Goal: Task Accomplishment & Management: Complete application form

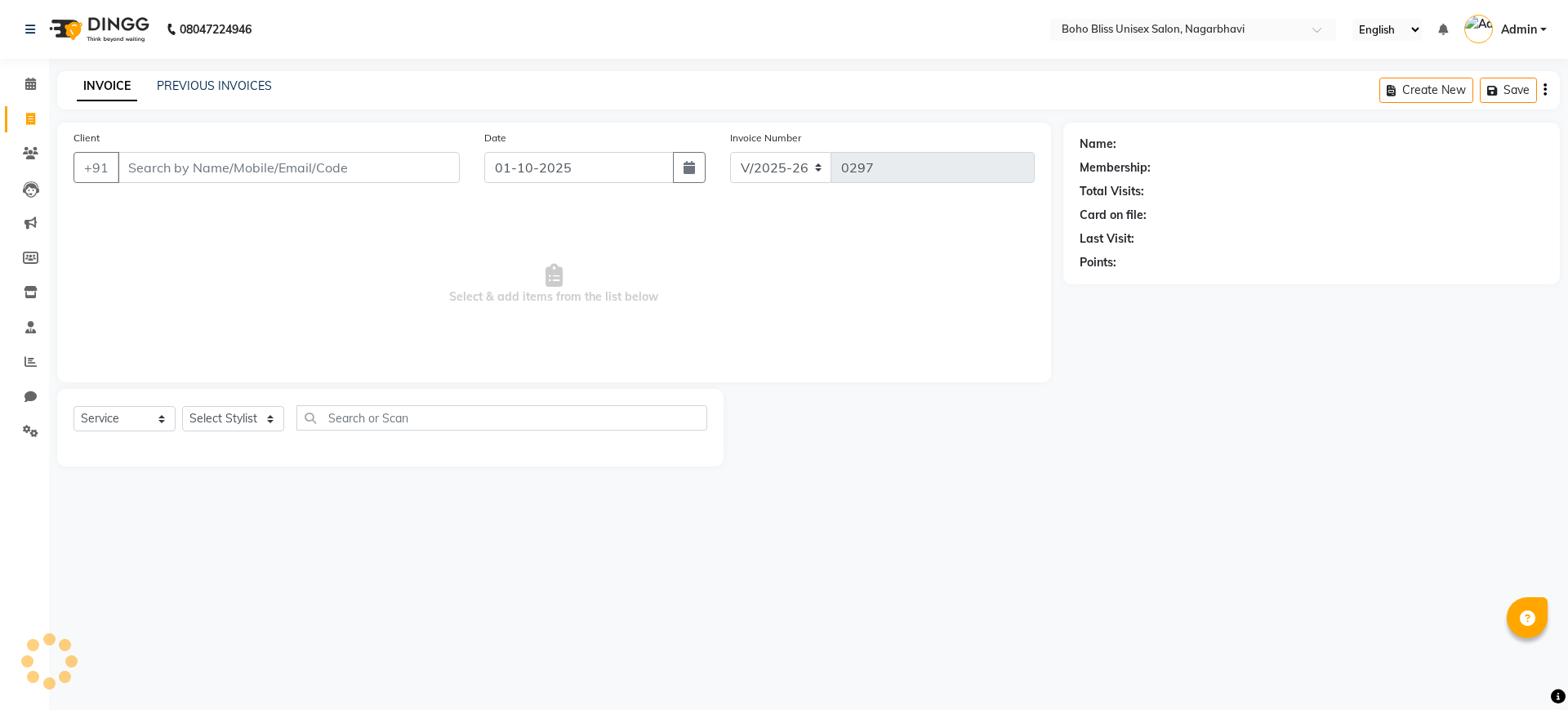
select select "8370"
select select "service"
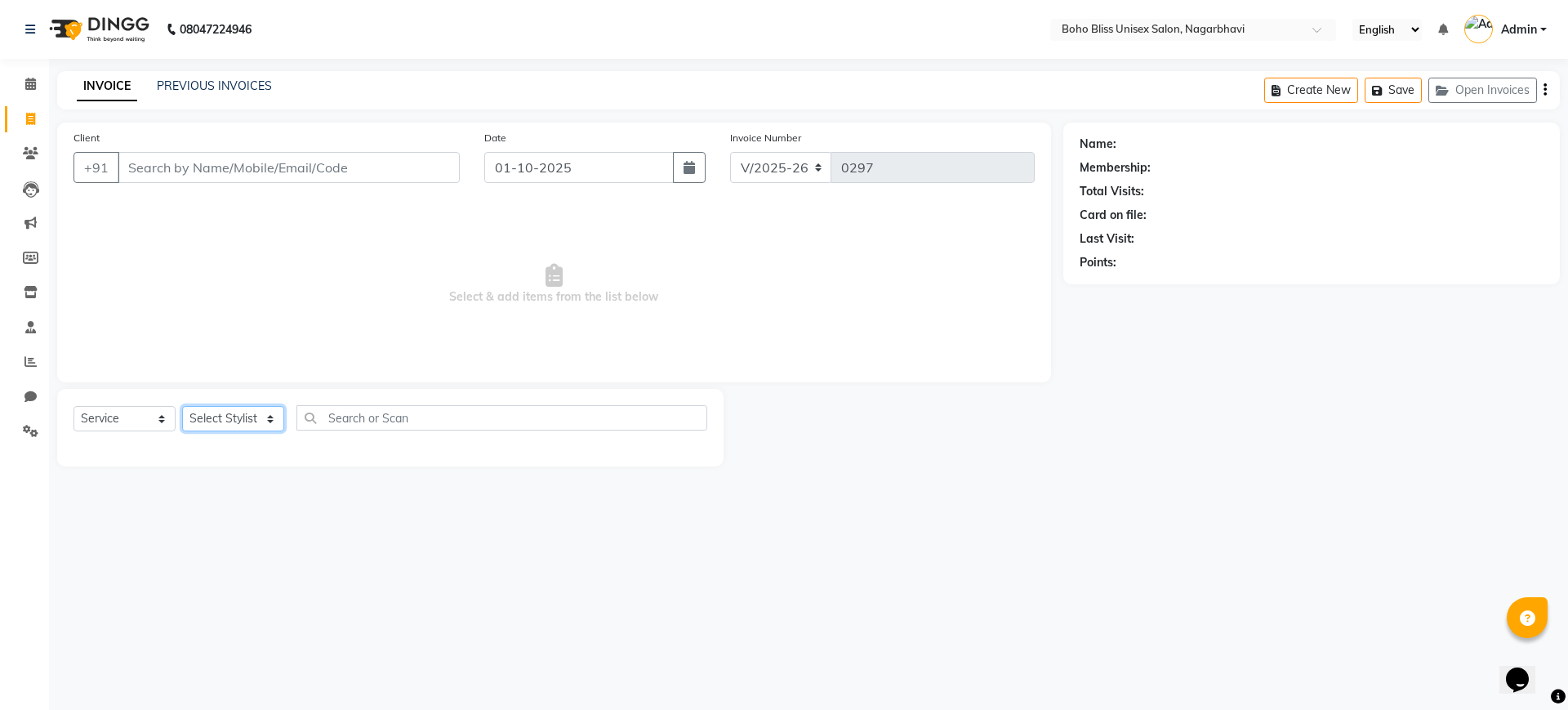
click at [218, 420] on select "Select Styl[PERSON_NAME] Awina EVI BEA[PERSON_NAME]HEEM Front D[PERSON_NAME] Ma…" at bounding box center [233, 418] width 102 height 26
click at [226, 418] on select "Select Styl[PERSON_NAME] Awina EVI BEA[PERSON_NAME]HEEM Front D[PERSON_NAME] Ma…" at bounding box center [233, 418] width 102 height 26
select select "81100"
click at [182, 406] on select "Select Styl[PERSON_NAME] Awina EVI BEA[PERSON_NAME]HEEM Front D[PERSON_NAME] Ma…" at bounding box center [233, 418] width 102 height 26
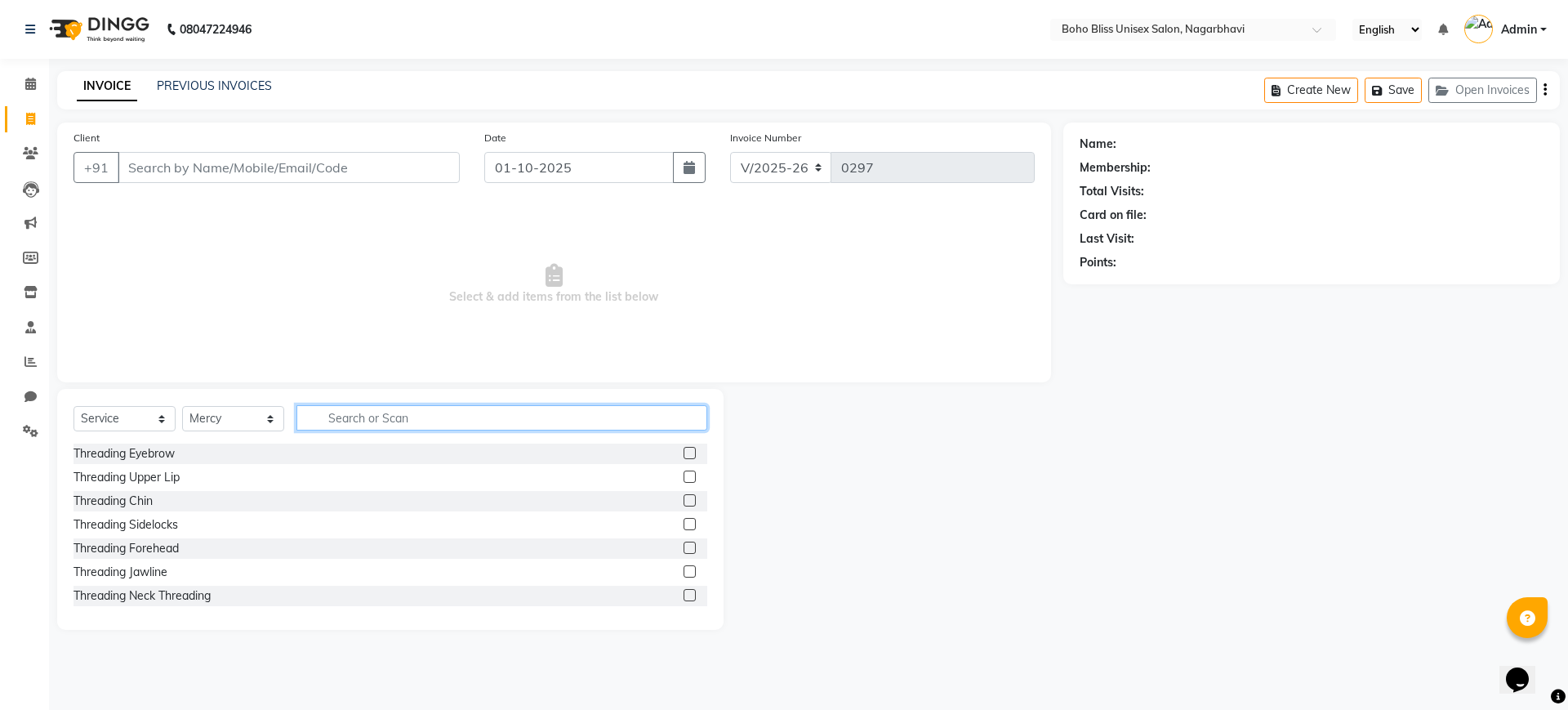
click at [375, 407] on input "text" at bounding box center [502, 417] width 411 height 26
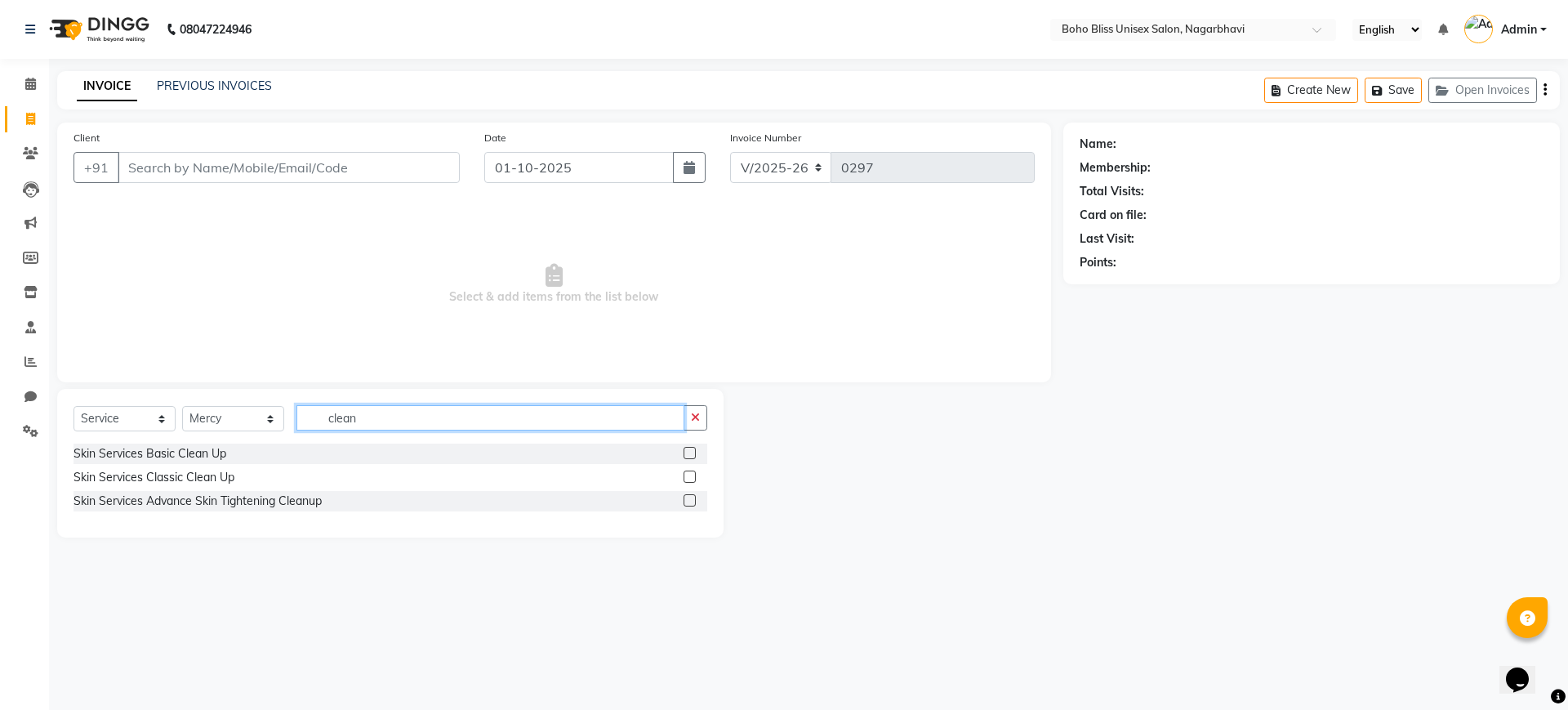
type input "clean"
click at [692, 471] on label at bounding box center [689, 476] width 12 height 12
click at [692, 472] on input "checkbox" at bounding box center [688, 477] width 10 height 10
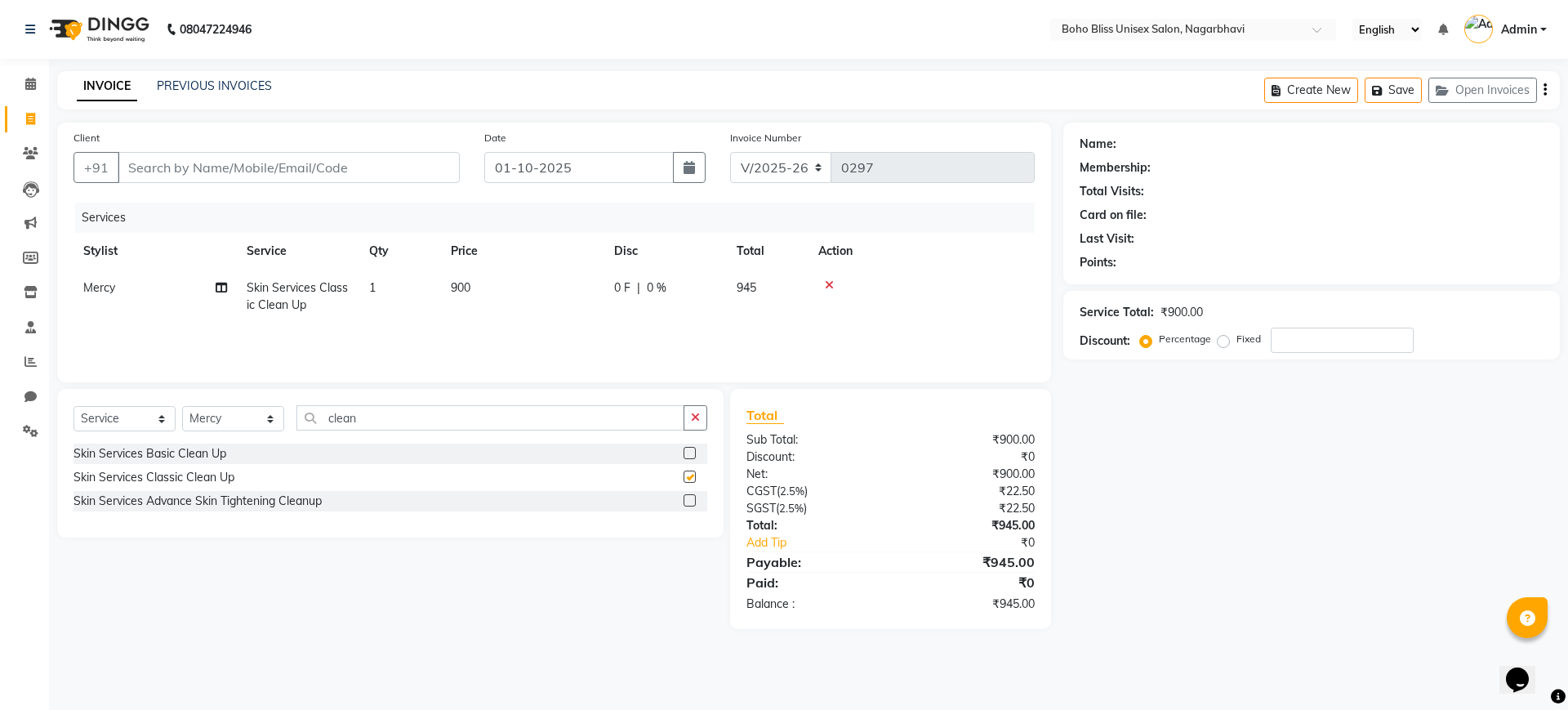
checkbox input "false"
click at [381, 404] on div "Select Service Product Membership Package Voucher Prepaid Gift Card Select Styl…" at bounding box center [390, 463] width 666 height 148
click at [387, 408] on input "clean" at bounding box center [490, 417] width 388 height 26
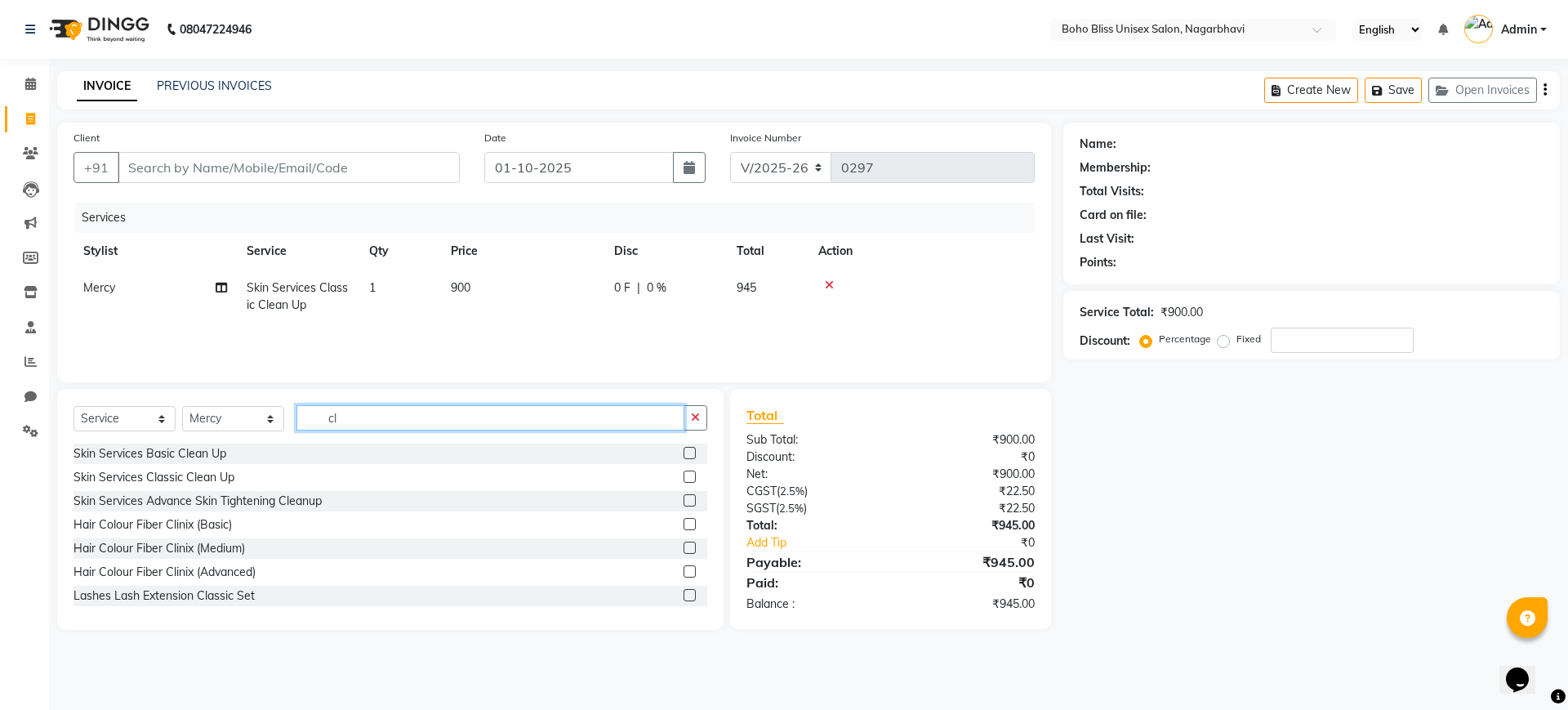
type input "c"
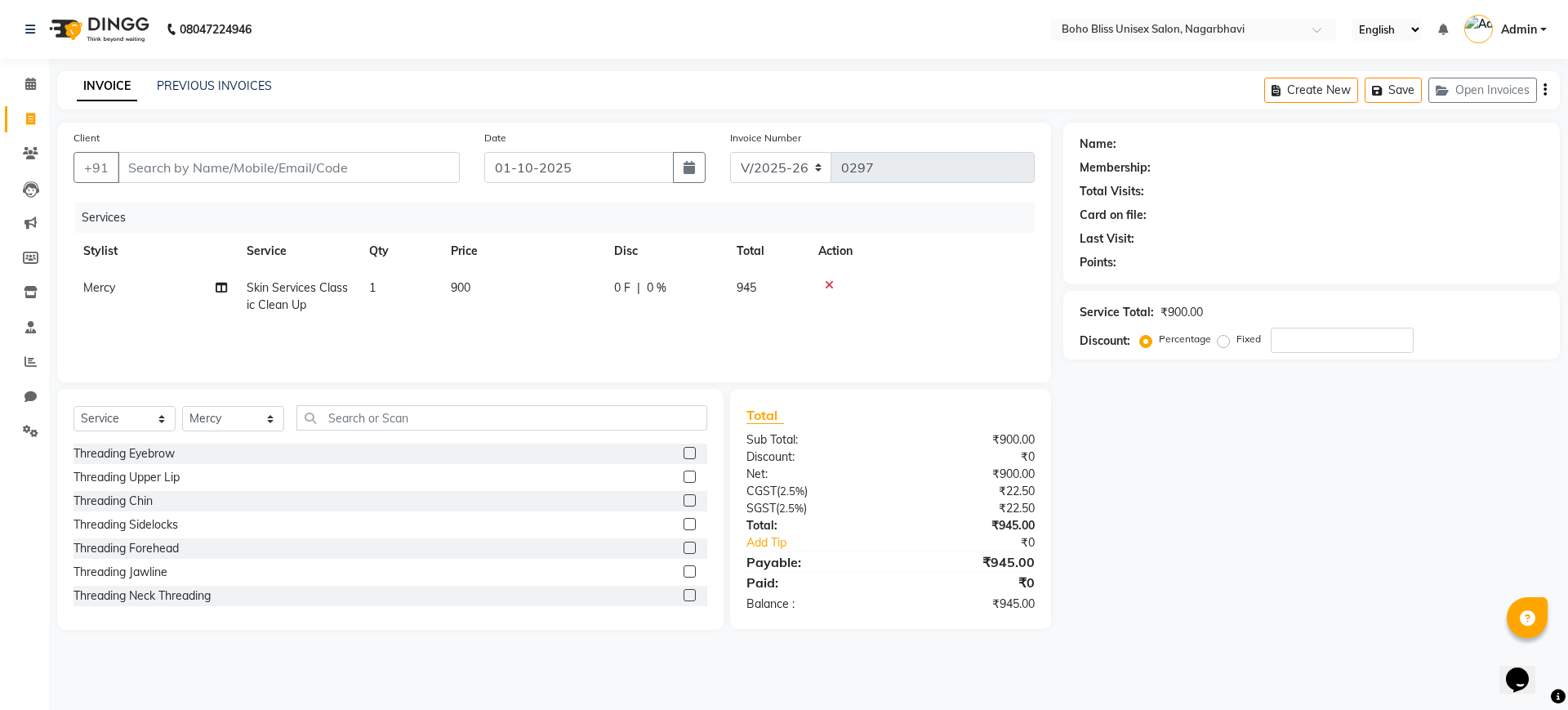
click at [683, 451] on label at bounding box center [689, 452] width 12 height 12
click at [683, 451] on input "checkbox" at bounding box center [688, 453] width 10 height 10
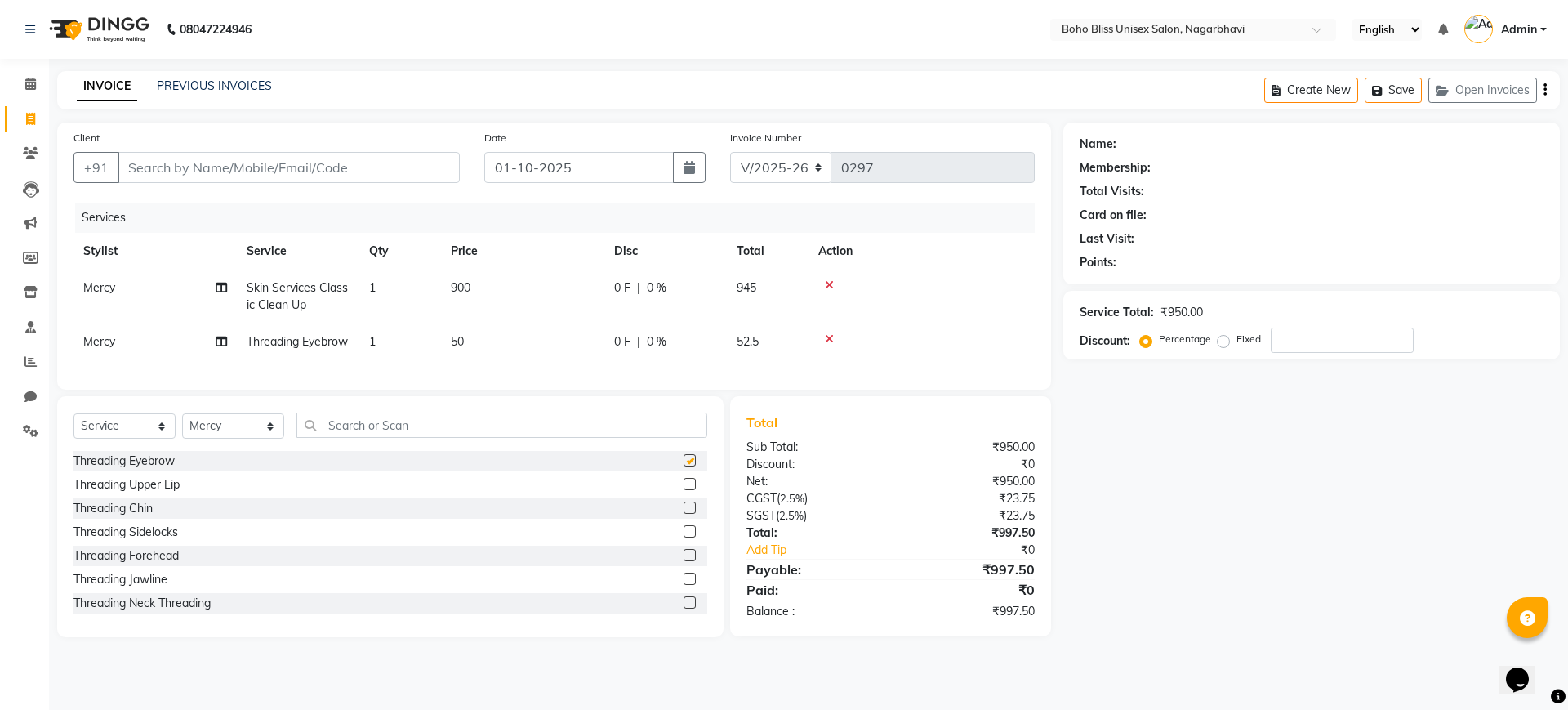
checkbox input "false"
click at [340, 162] on input "Client" at bounding box center [289, 167] width 342 height 31
type input "8"
type input "0"
type input "8296590802"
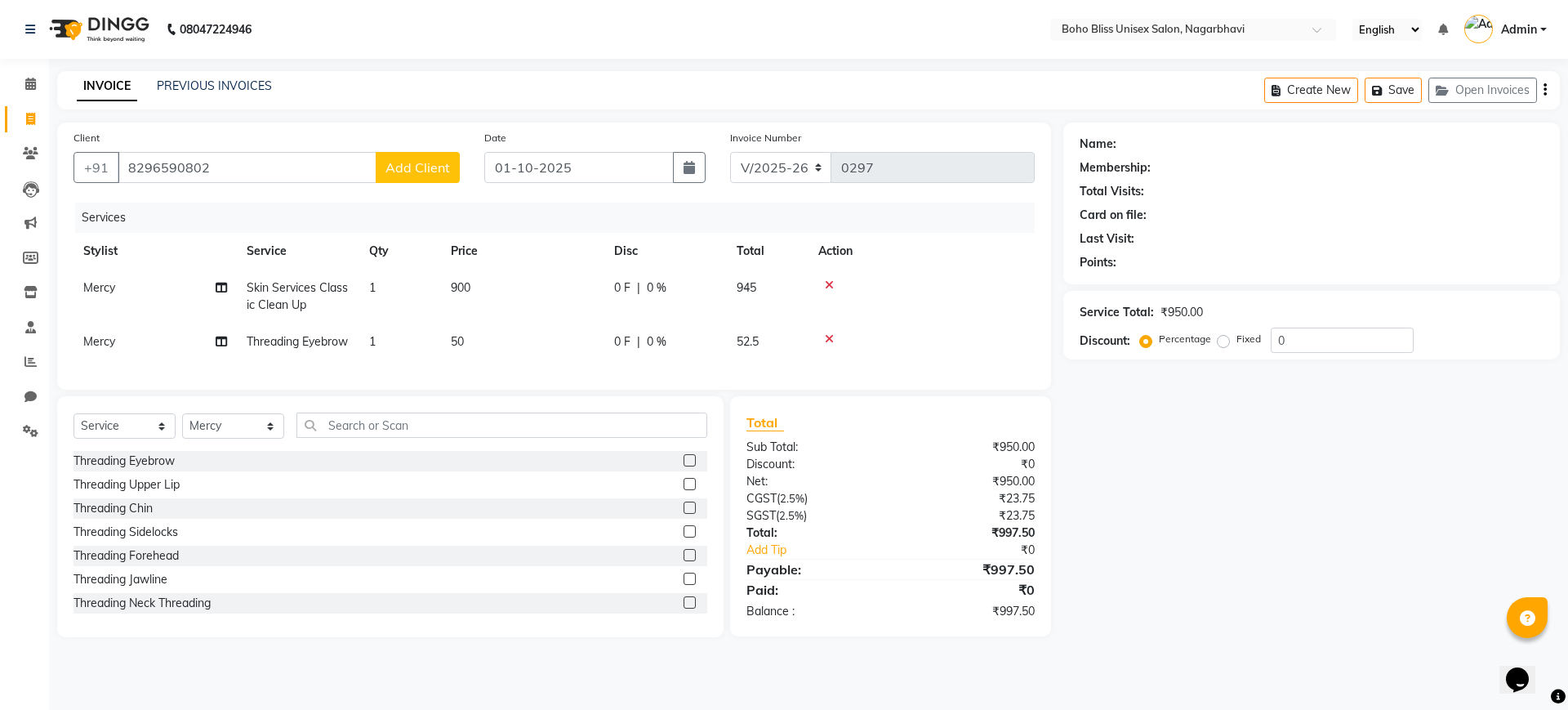
click at [415, 173] on span "Add Client" at bounding box center [418, 167] width 65 height 16
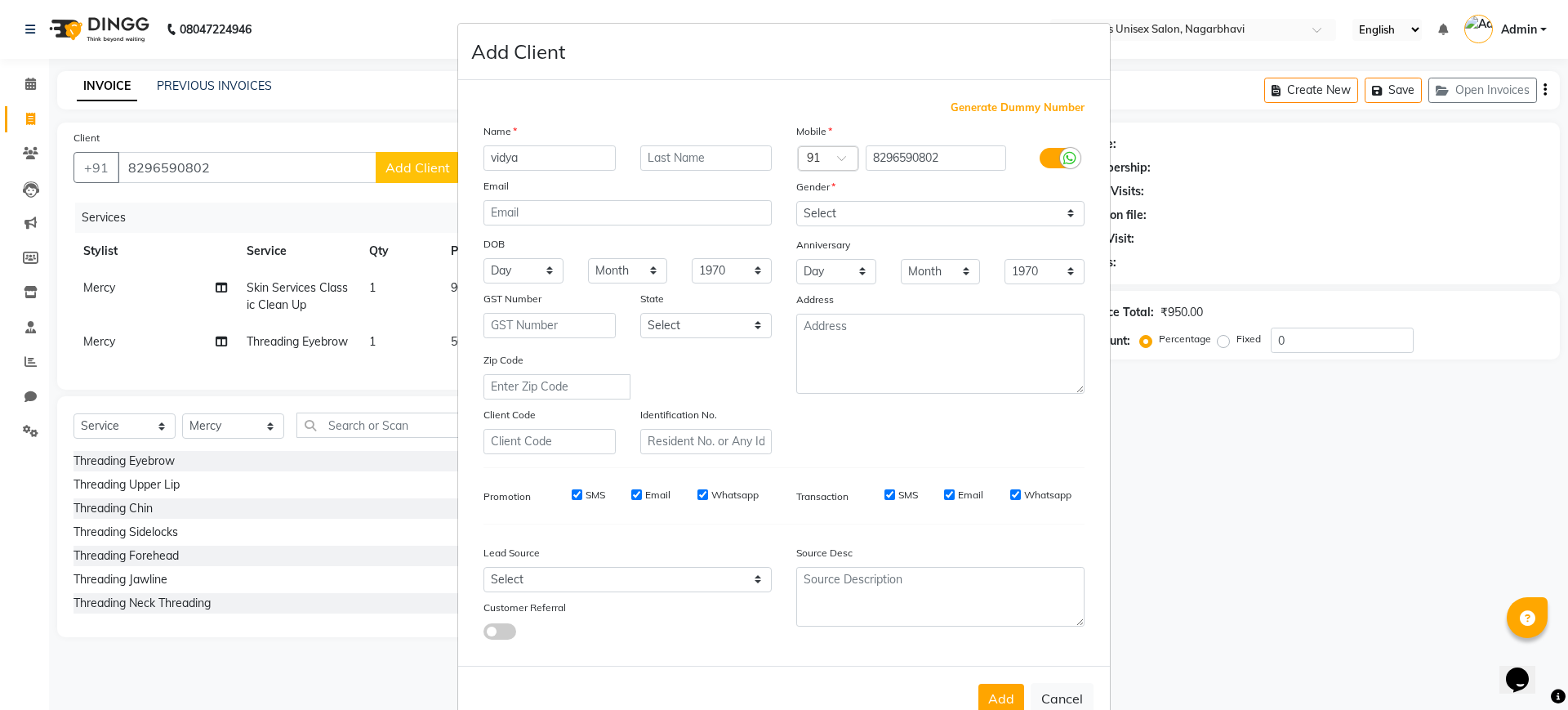
type input "vidya"
click at [933, 213] on select "Select [DEMOGRAPHIC_DATA] [DEMOGRAPHIC_DATA] Other Prefer Not To Say" at bounding box center [940, 213] width 288 height 26
select select "[DEMOGRAPHIC_DATA]"
click at [796, 201] on select "Select [DEMOGRAPHIC_DATA] [DEMOGRAPHIC_DATA] Other Prefer Not To Say" at bounding box center [940, 213] width 288 height 26
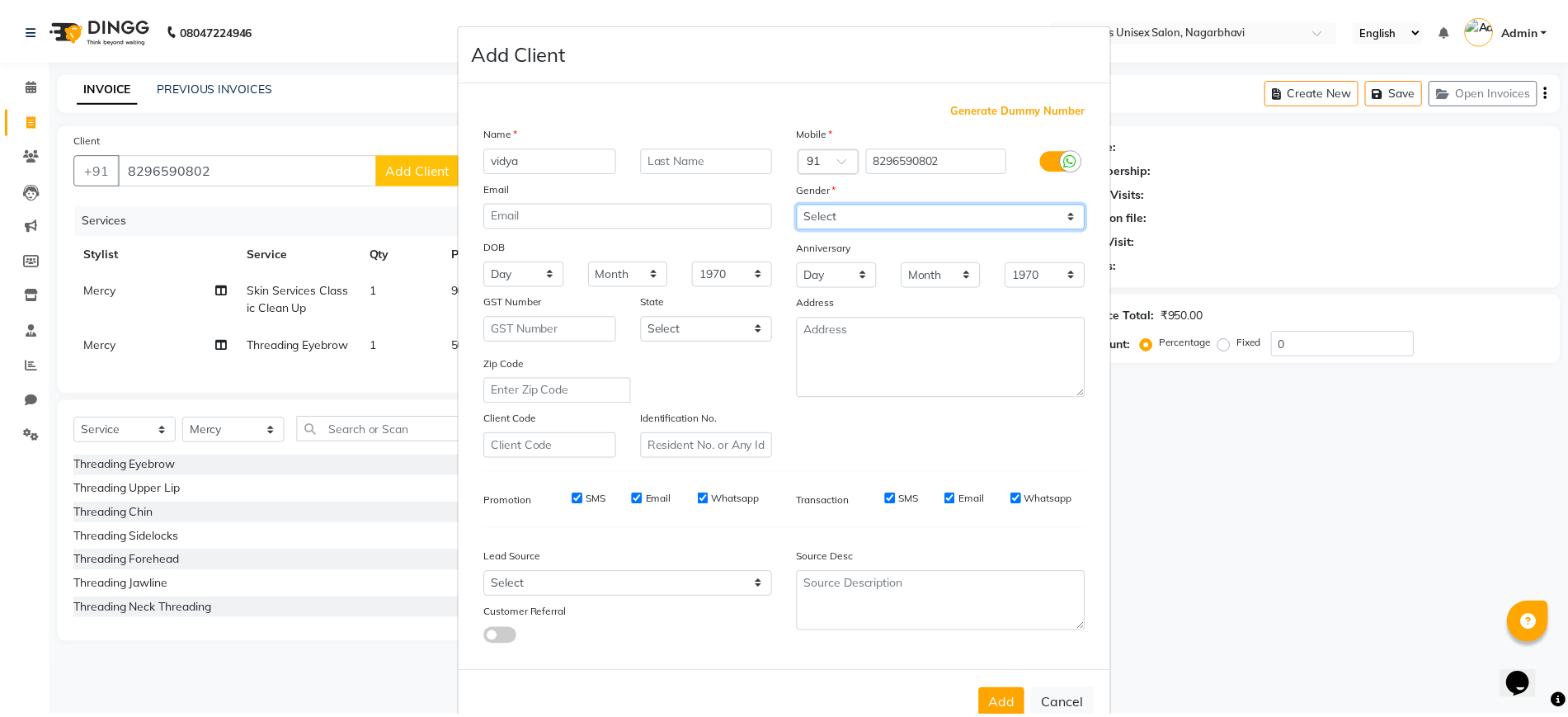
scroll to position [44, 0]
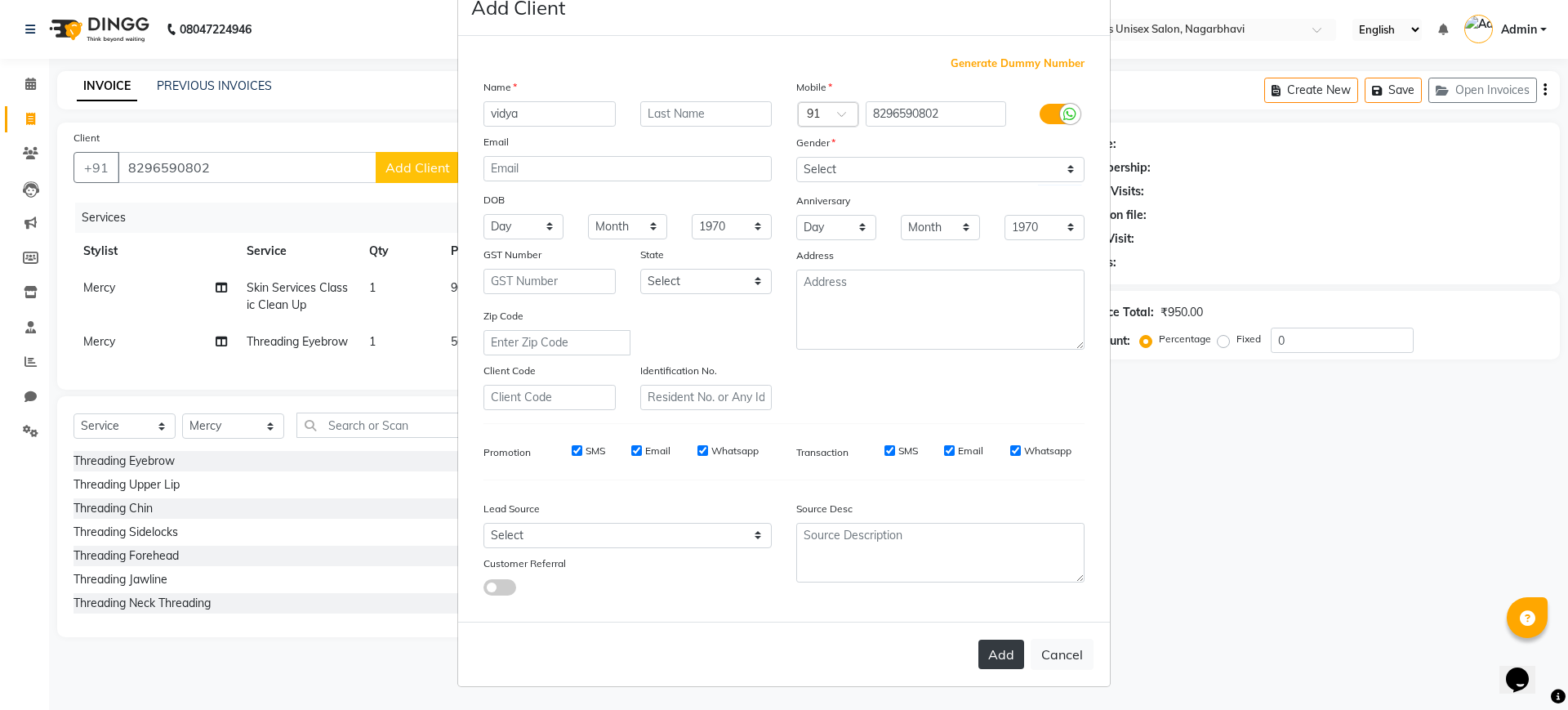
click at [994, 643] on button "Add" at bounding box center [1002, 654] width 46 height 29
select select
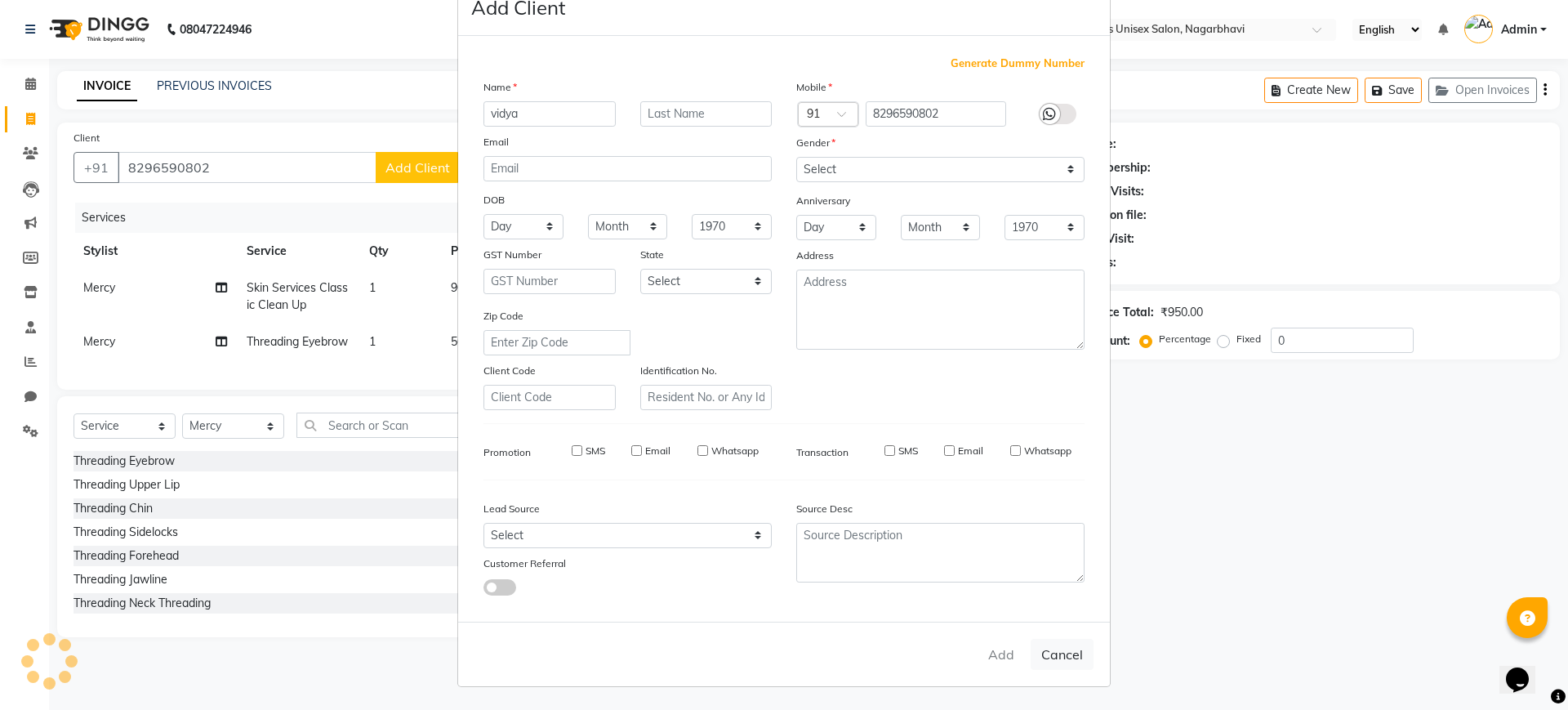
select select
checkbox input "false"
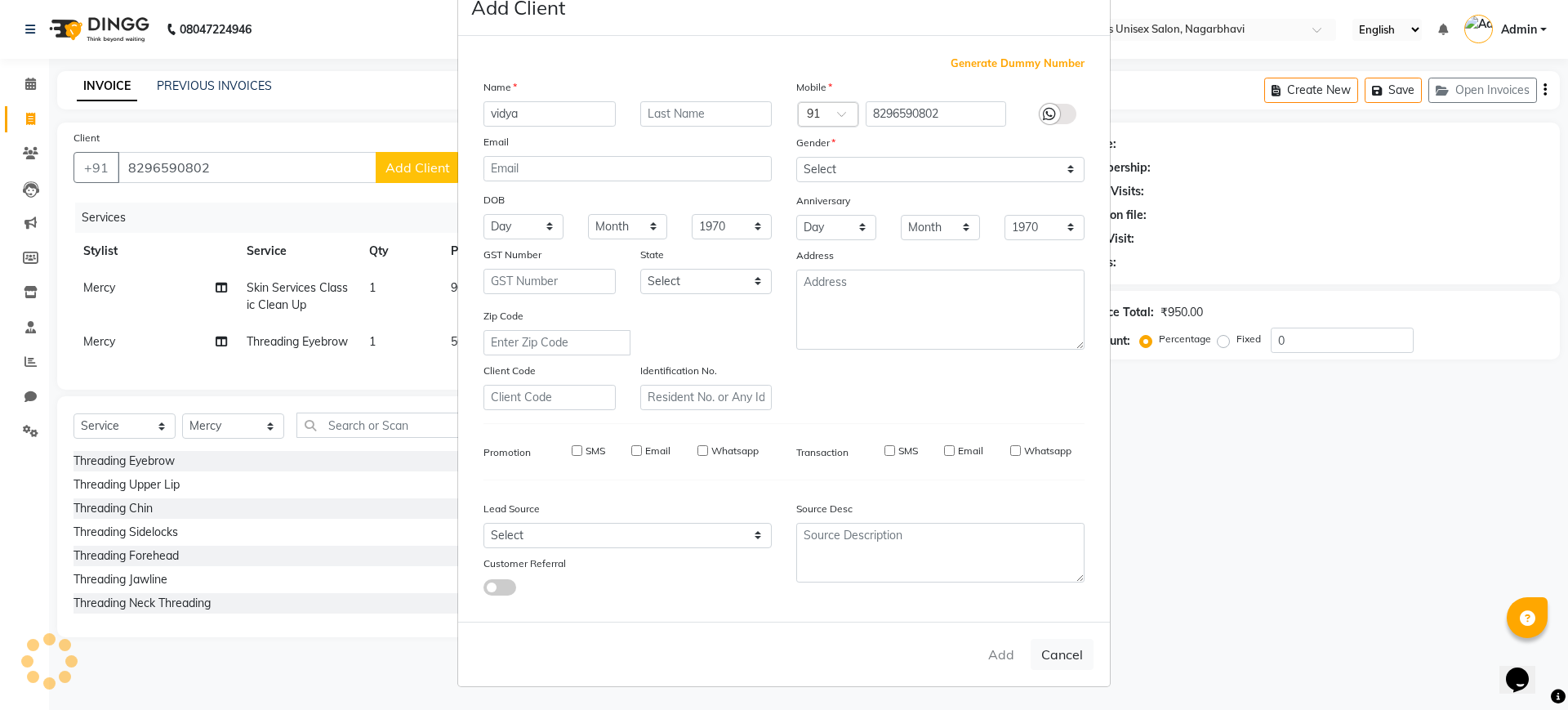
checkbox input "false"
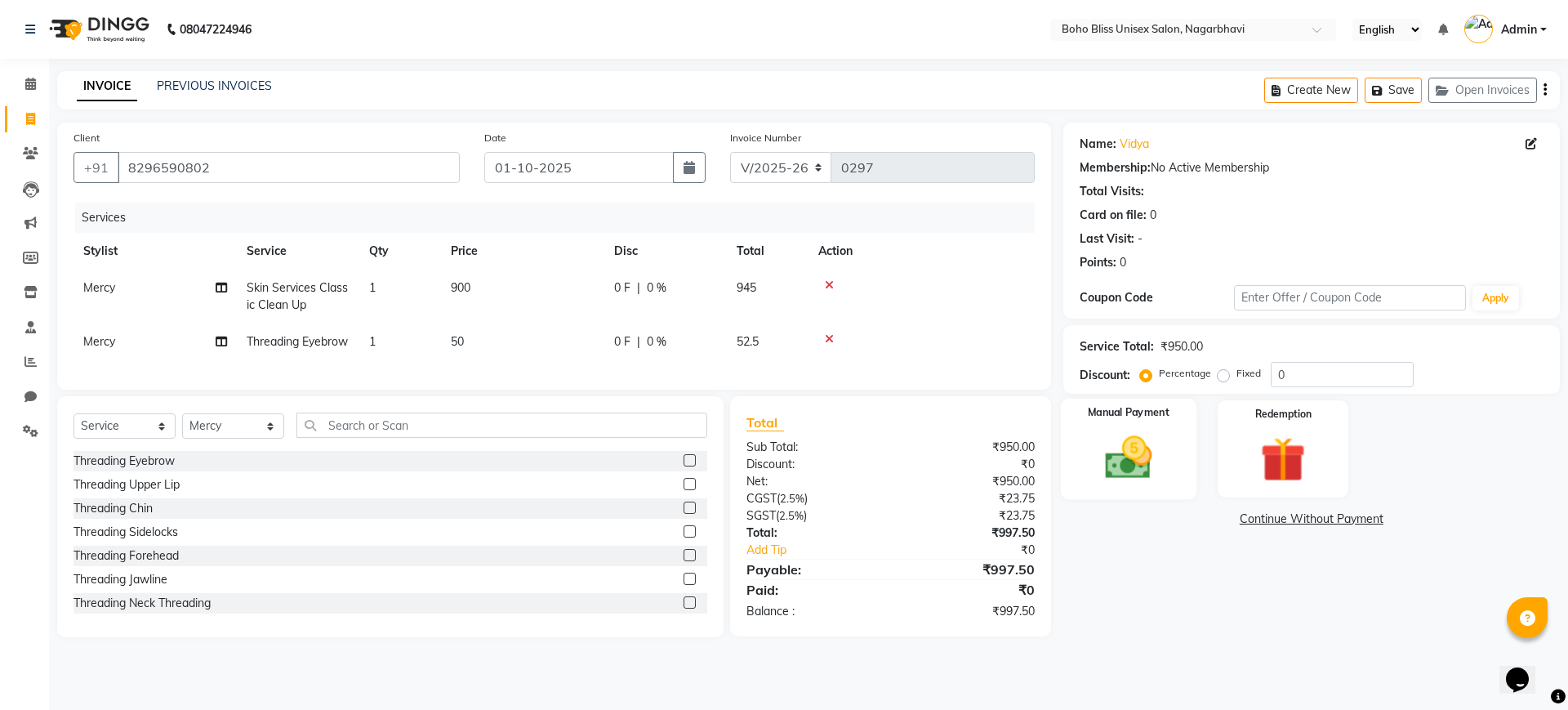
click at [1095, 450] on img at bounding box center [1128, 457] width 76 height 54
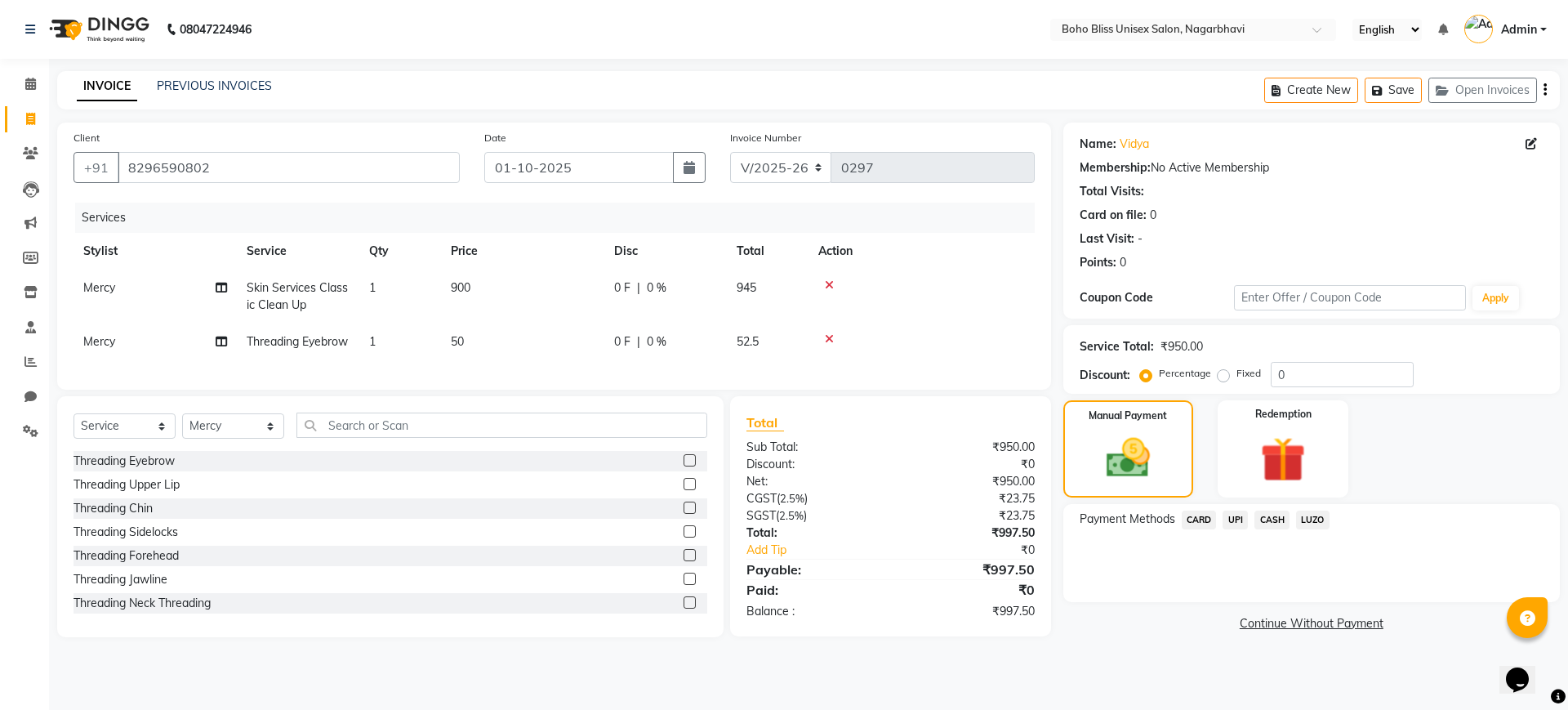
click at [1236, 514] on span "UPI" at bounding box center [1235, 520] width 26 height 19
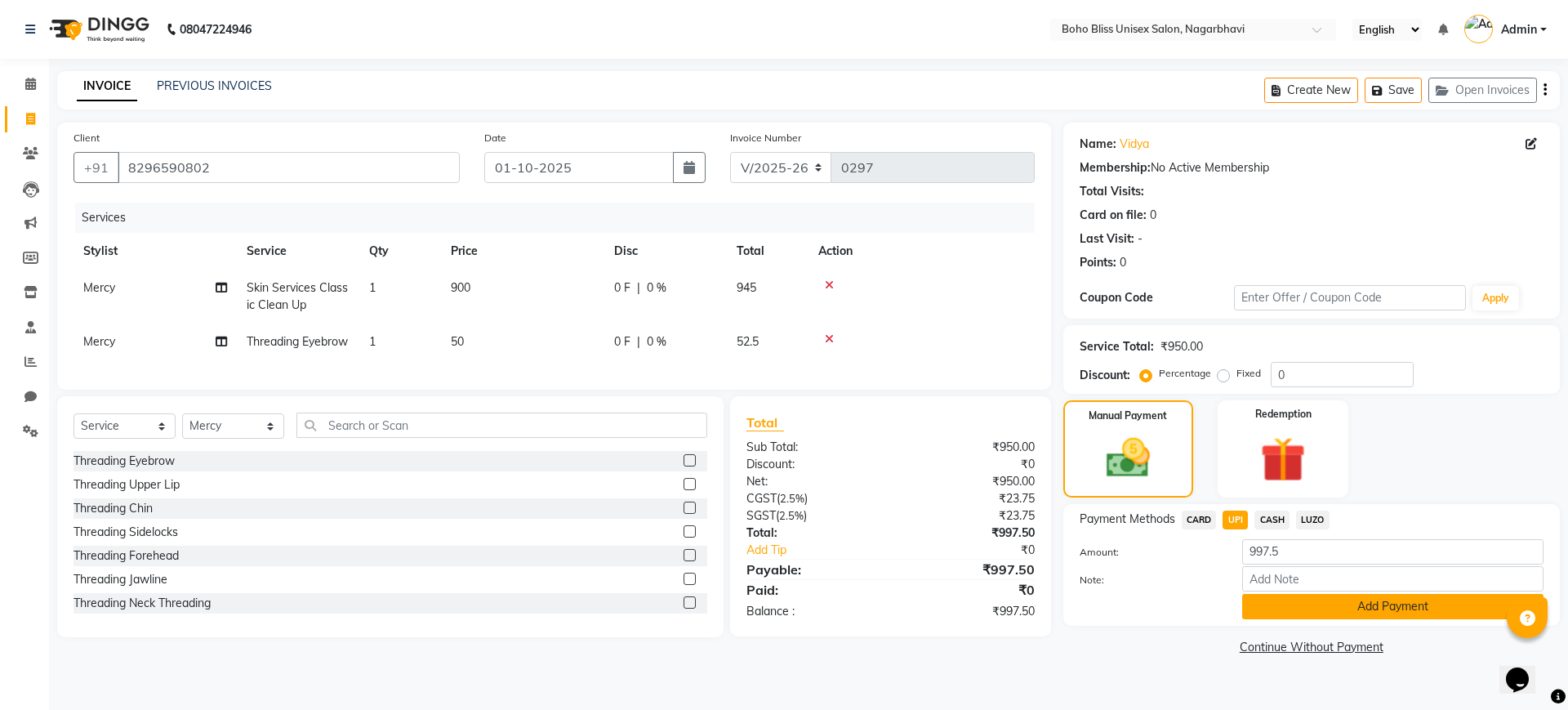
click at [1401, 611] on button "Add Payment" at bounding box center [1392, 606] width 301 height 26
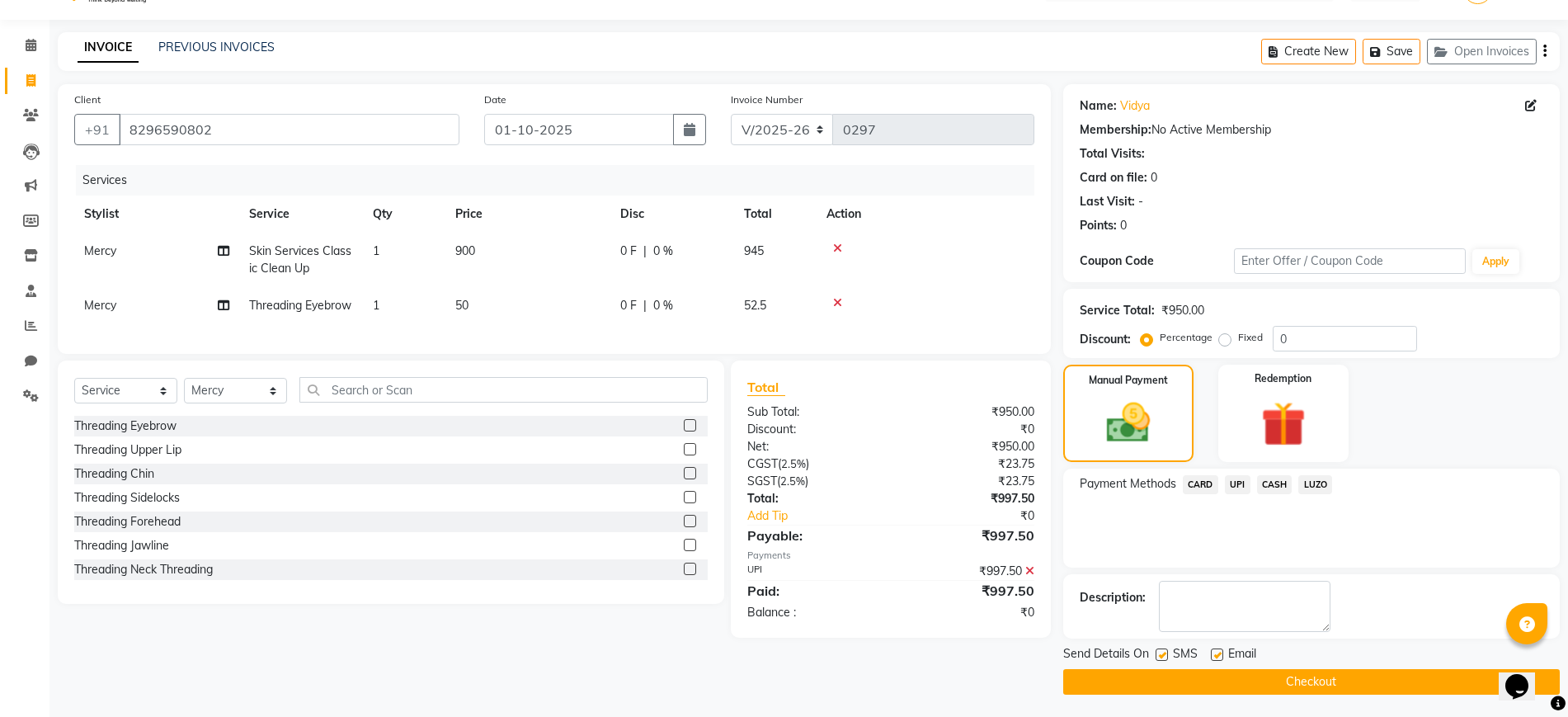
scroll to position [42, 0]
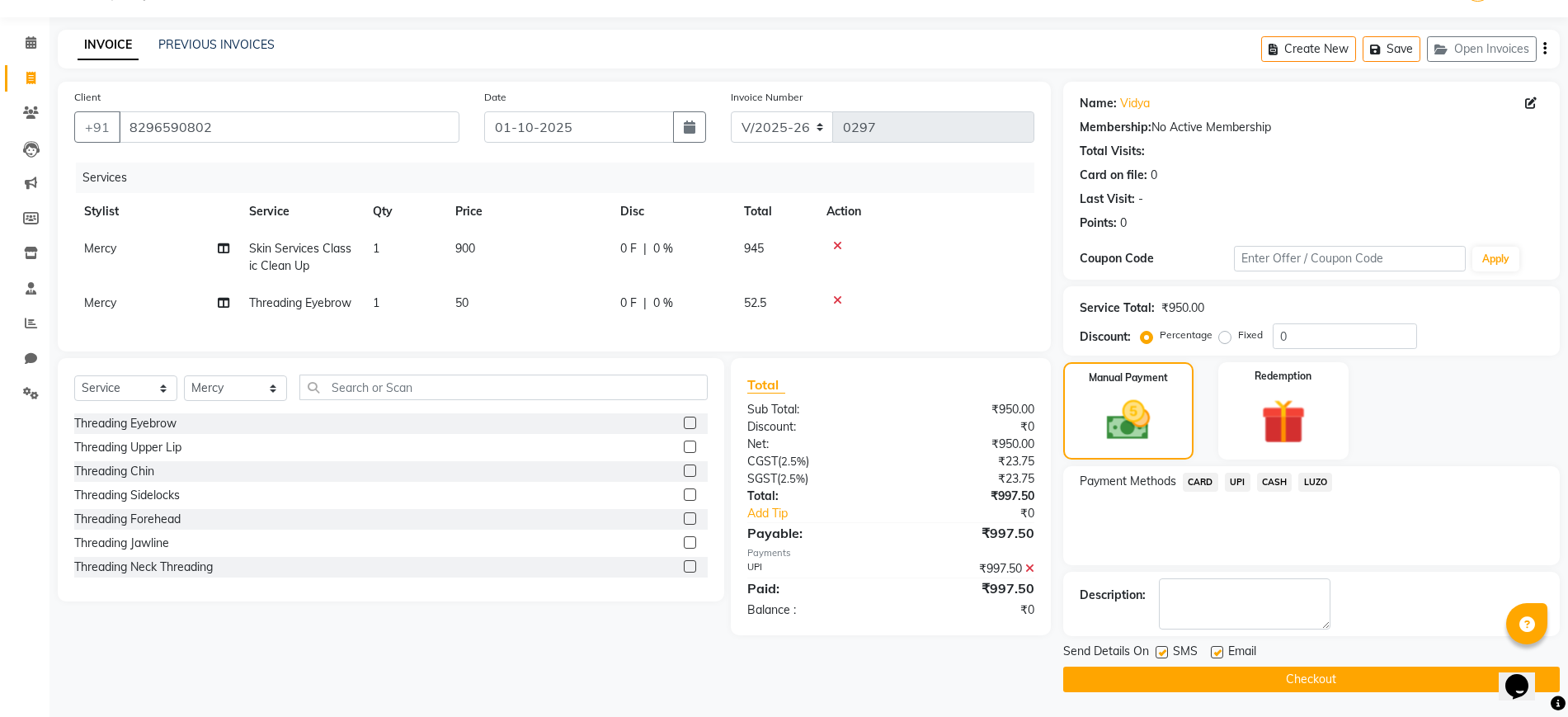
click at [1320, 686] on button "Checkout" at bounding box center [1311, 679] width 496 height 26
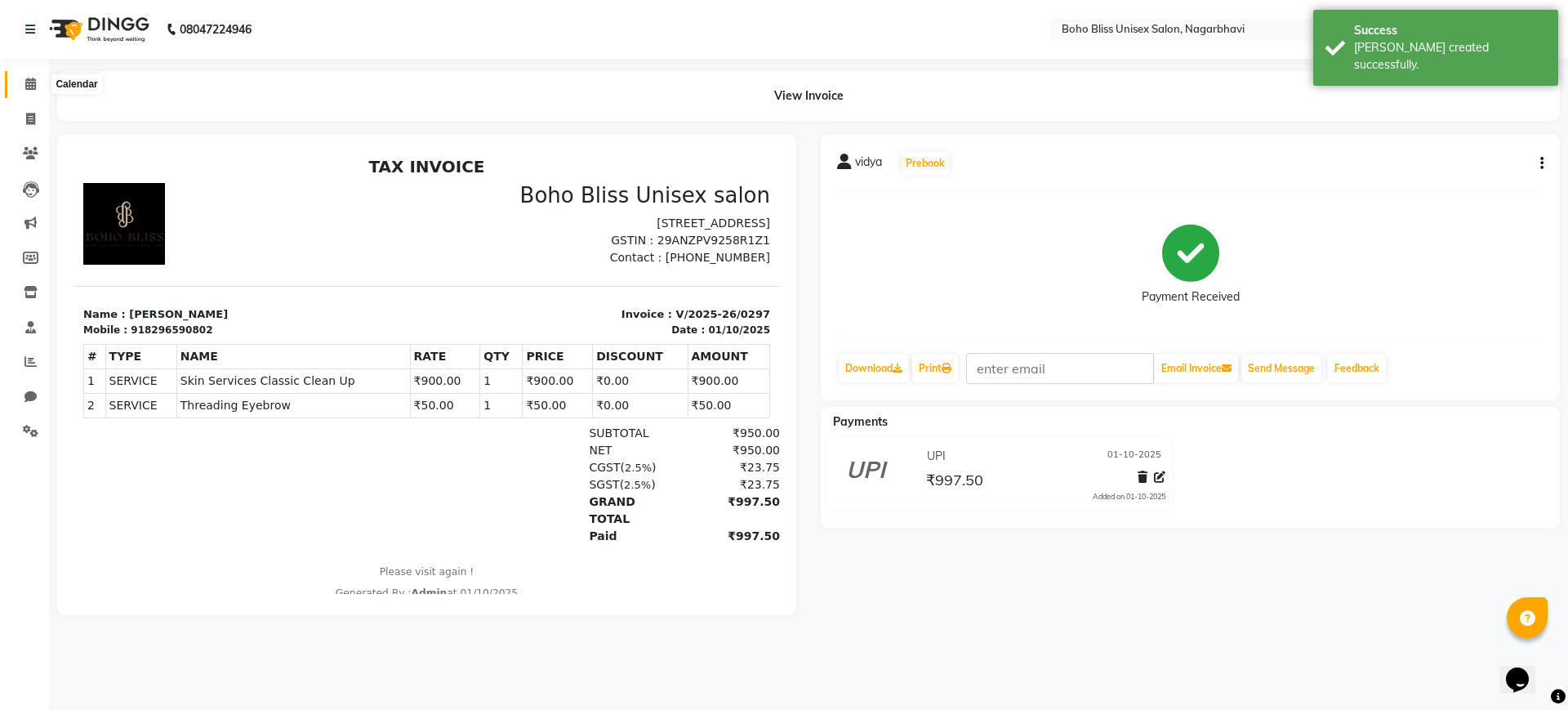
click at [33, 83] on icon at bounding box center [30, 84] width 10 height 12
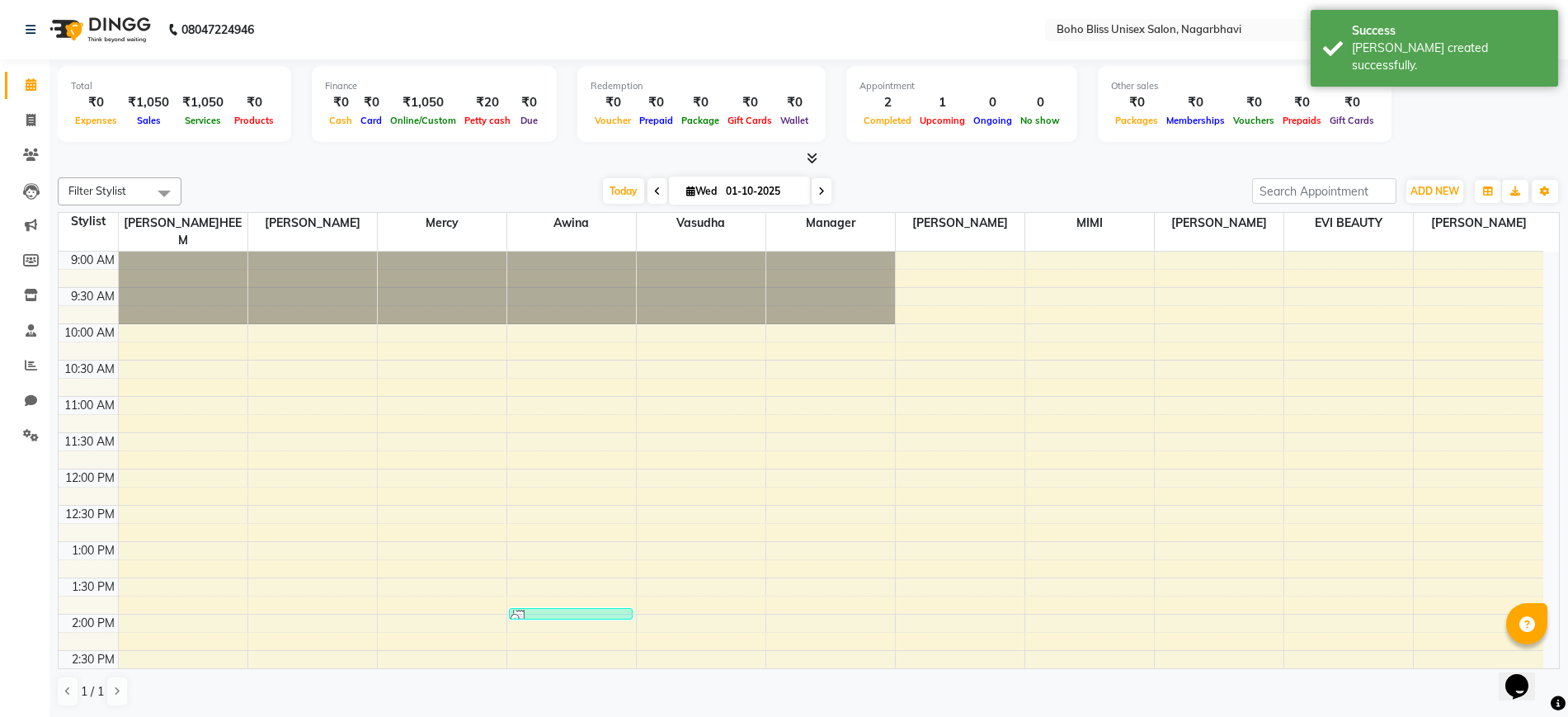
click at [809, 155] on icon at bounding box center [812, 157] width 11 height 12
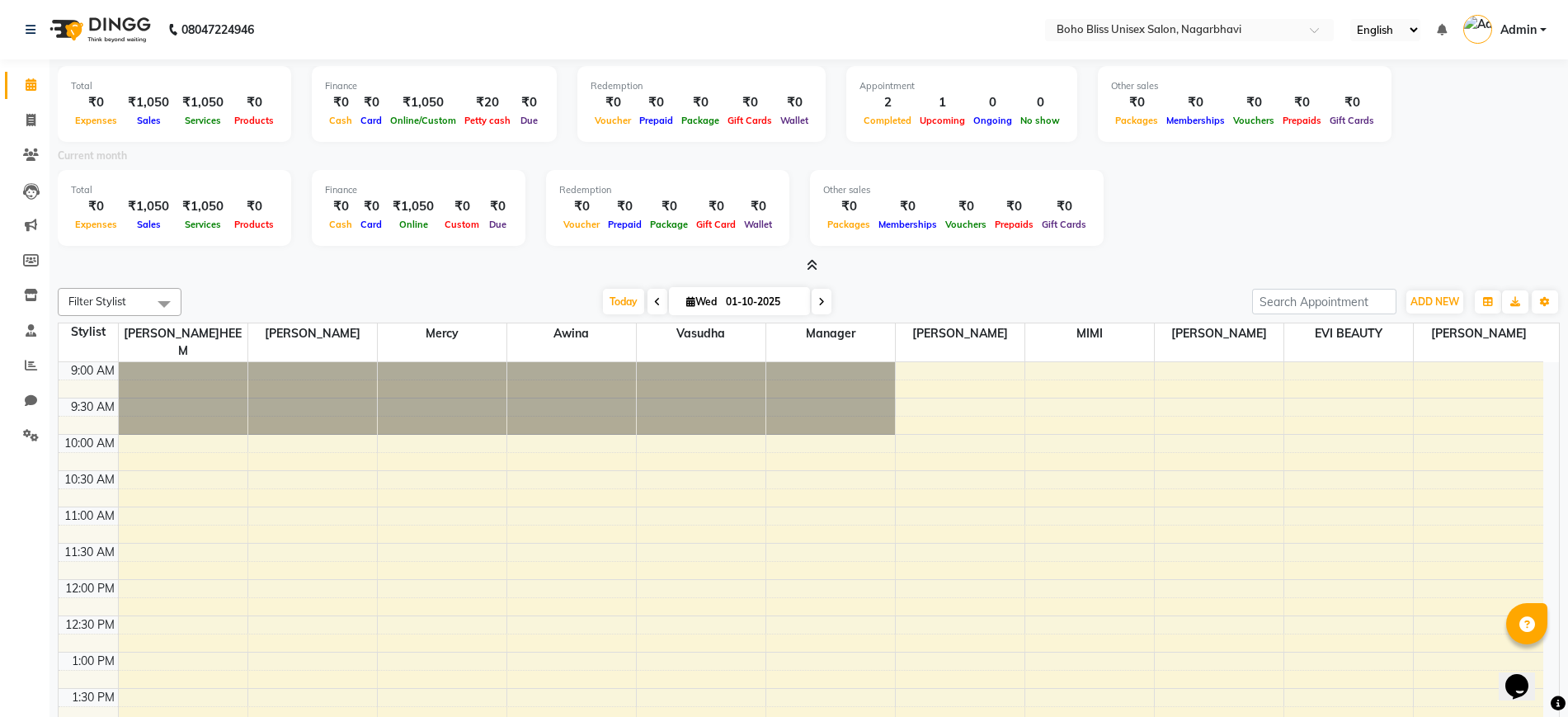
click at [809, 257] on span at bounding box center [809, 266] width 17 height 17
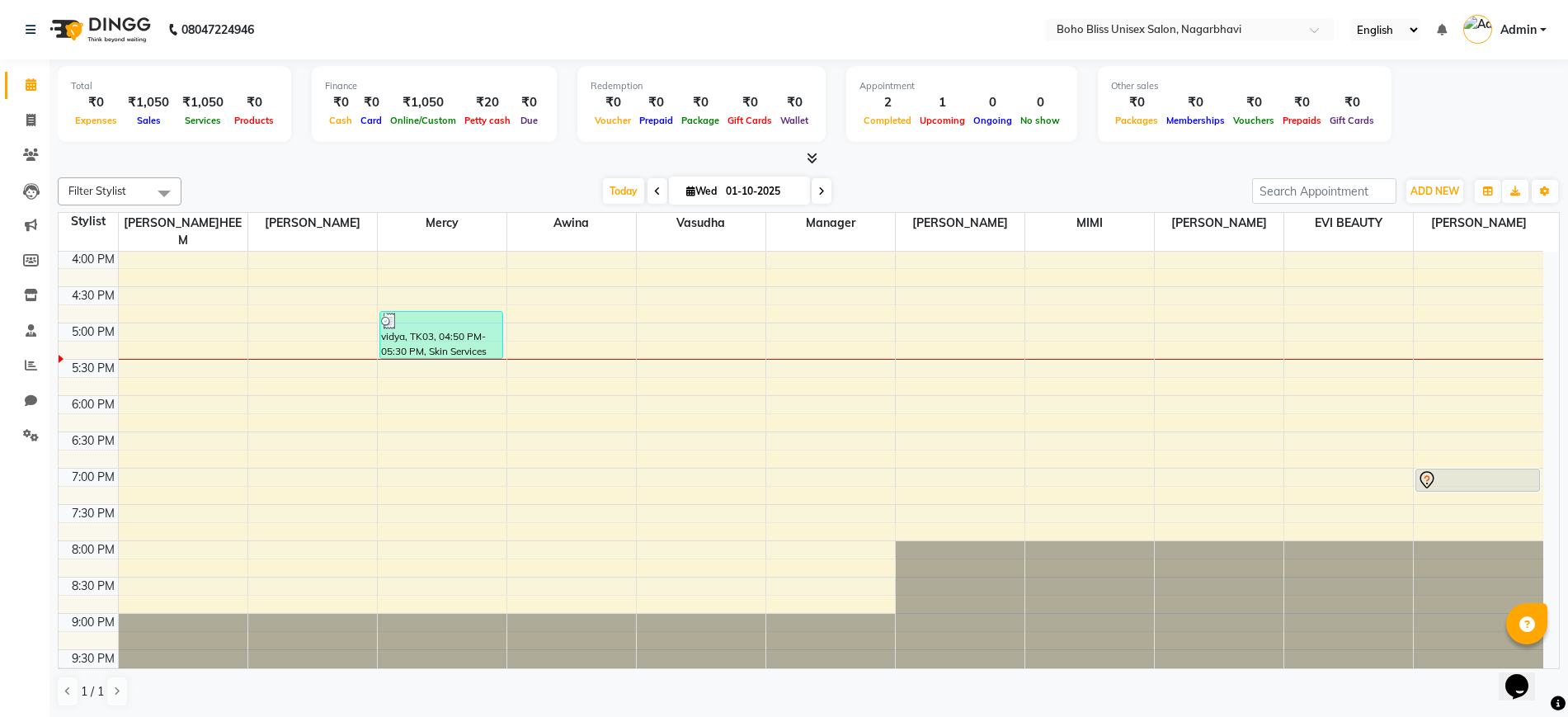
scroll to position [1, 0]
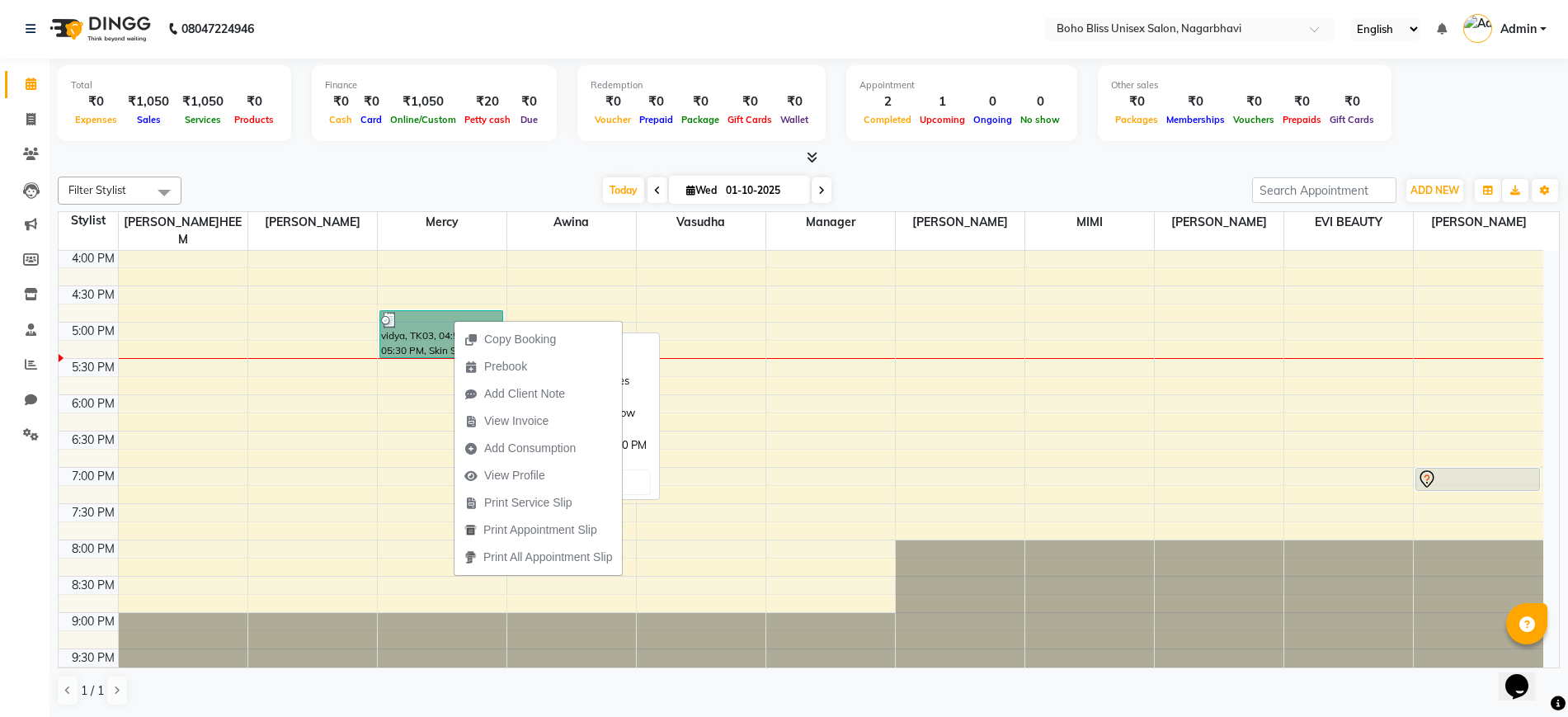
click at [413, 330] on link "vidya, TK03, 04:50 PM-05:30 PM, Skin Services Classic Clean Up,Threading Eyebrow" at bounding box center [440, 334] width 124 height 48
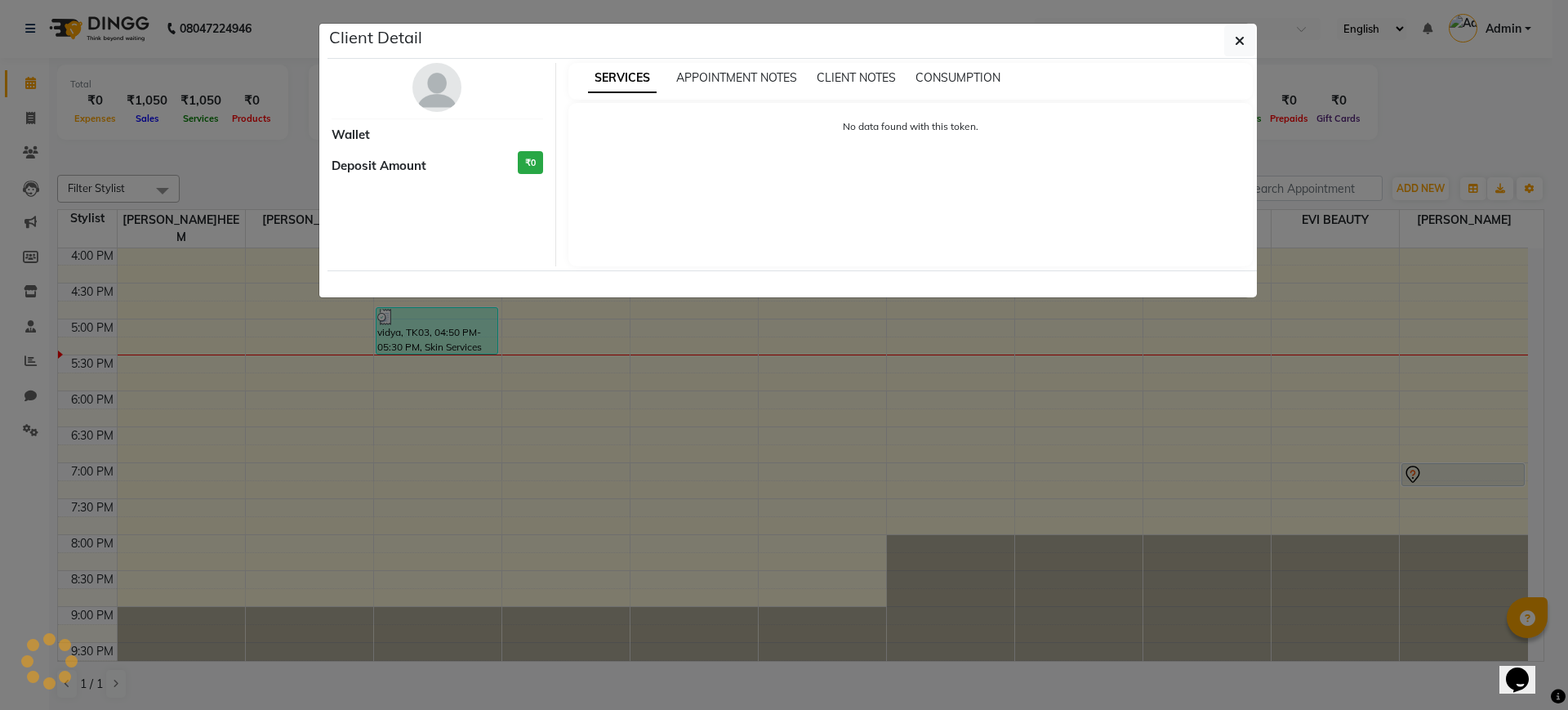
select select "3"
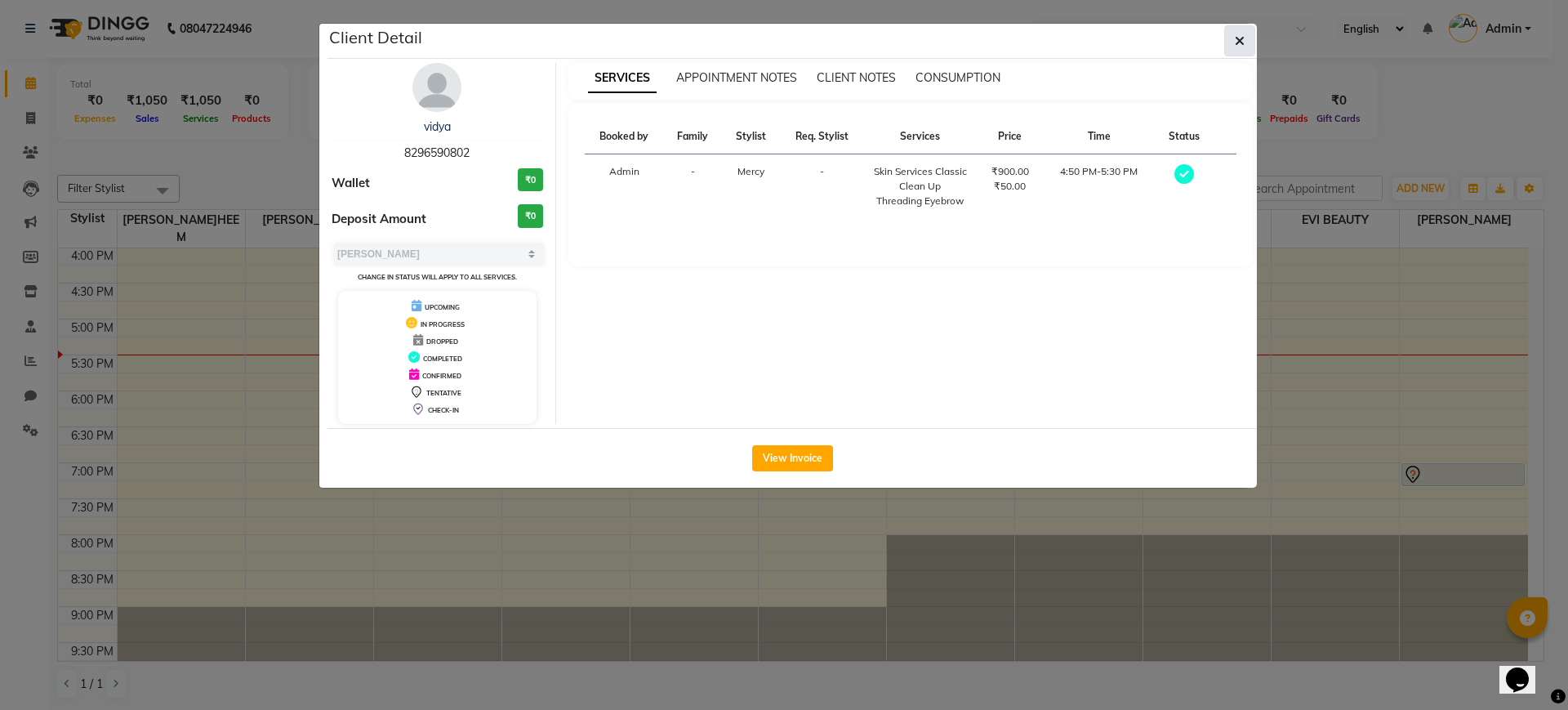
click at [1247, 32] on button "button" at bounding box center [1239, 41] width 31 height 31
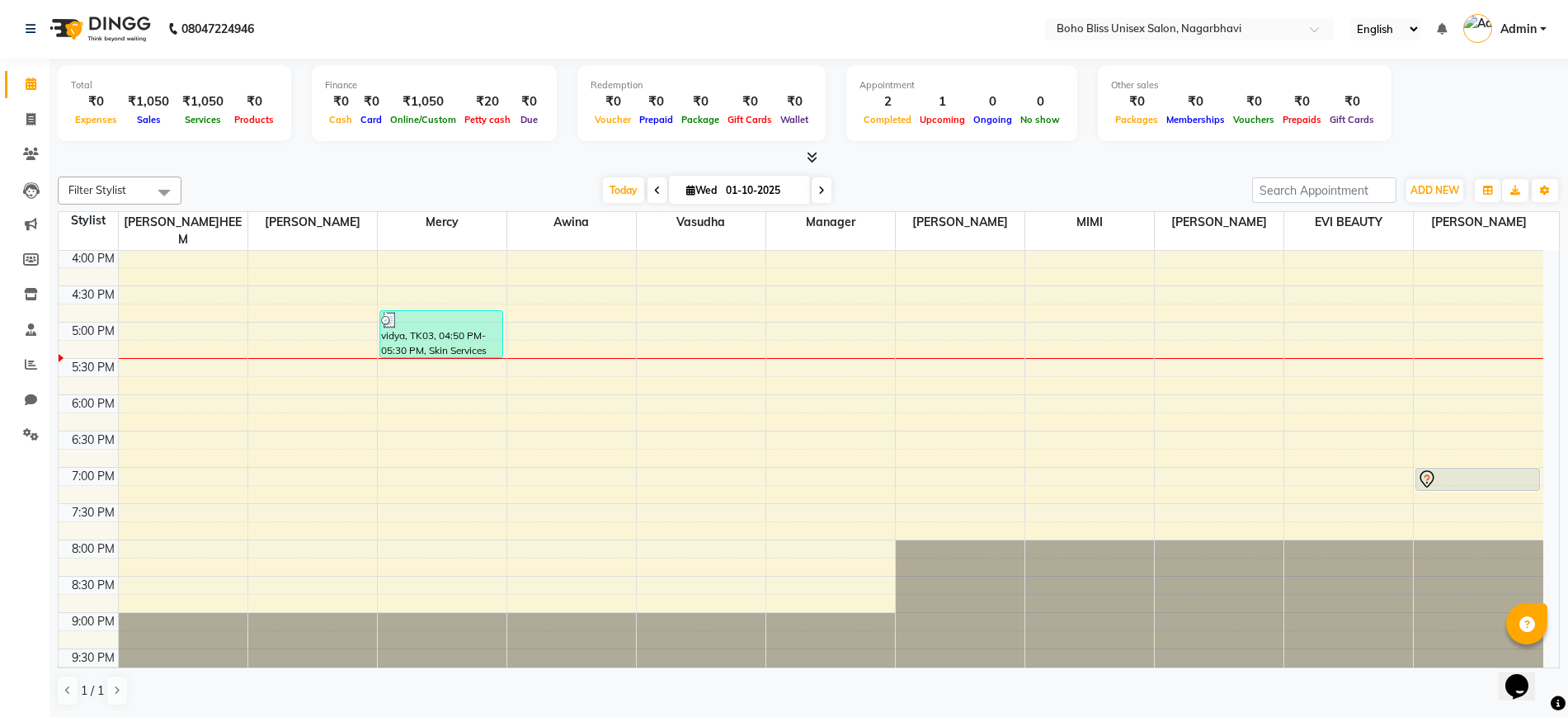
click at [805, 150] on span at bounding box center [809, 158] width 17 height 17
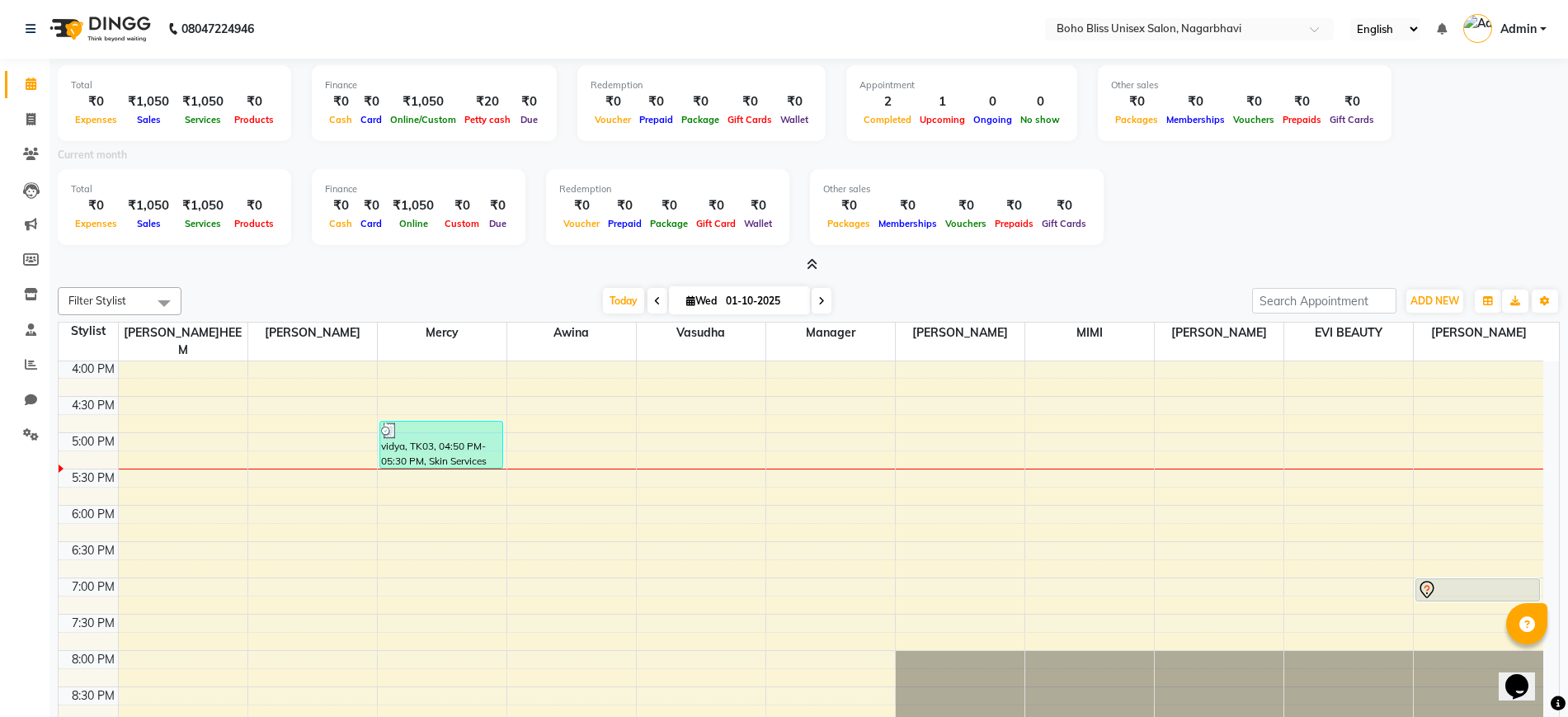
click at [810, 266] on icon at bounding box center [812, 264] width 11 height 12
